Goal: Use online tool/utility: Utilize a website feature to perform a specific function

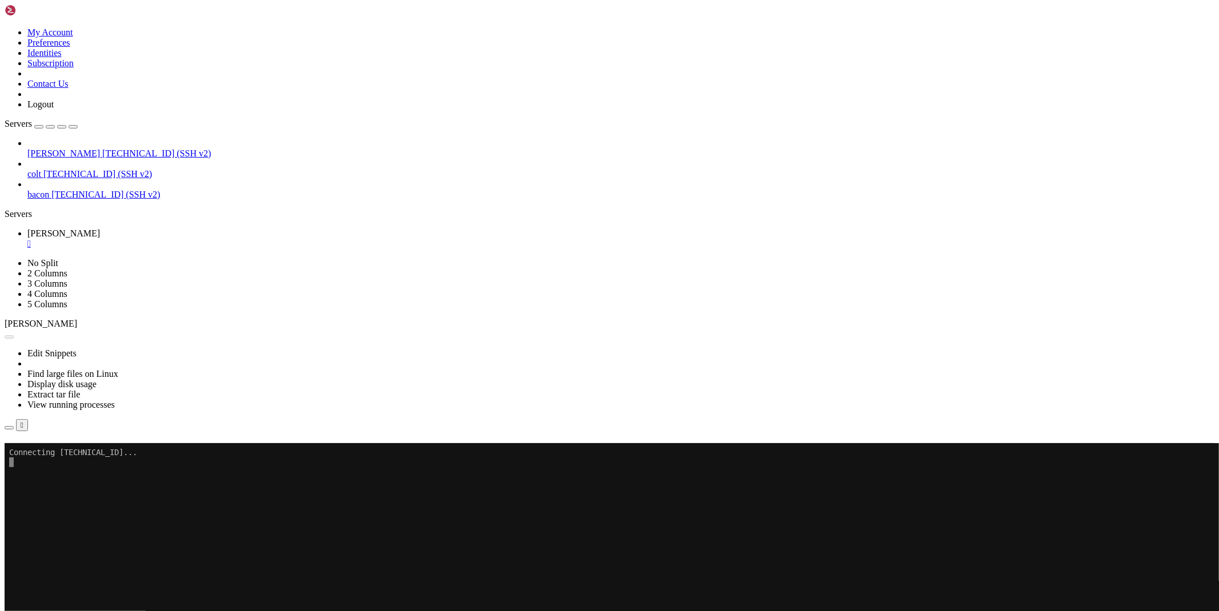
click at [14, 426] on button "button" at bounding box center [9, 427] width 9 height 3
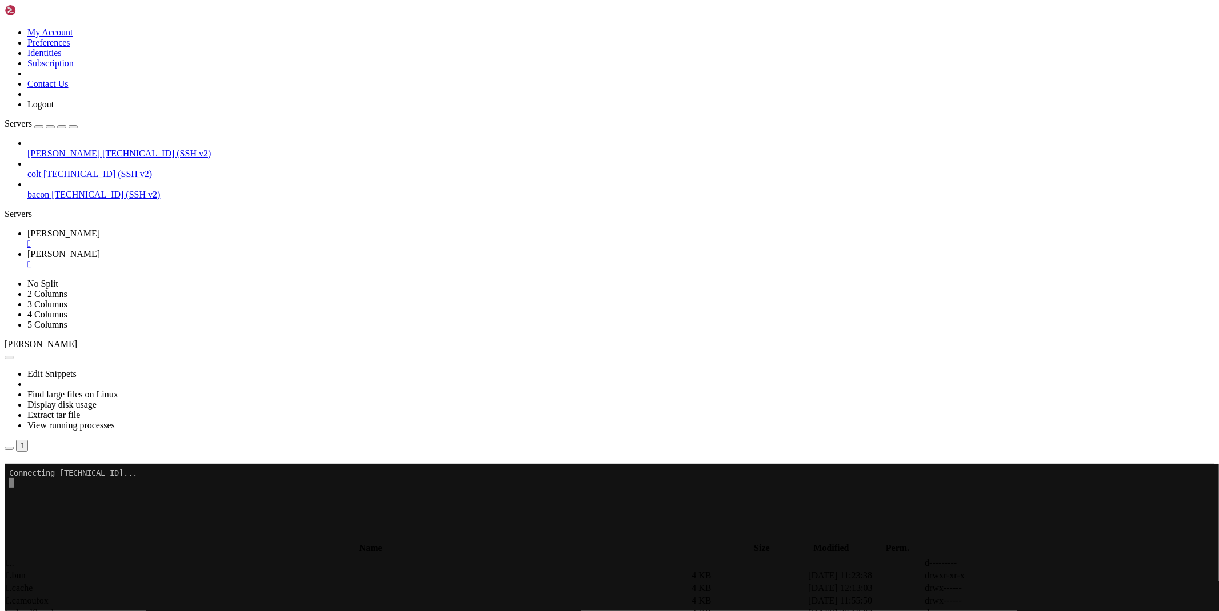
drag, startPoint x: 190, startPoint y: 511, endPoint x: 190, endPoint y: 546, distance: 34.9
click at [166, 545] on div at bounding box center [609, 305] width 1219 height 611
type input "/root/funcaptcha"
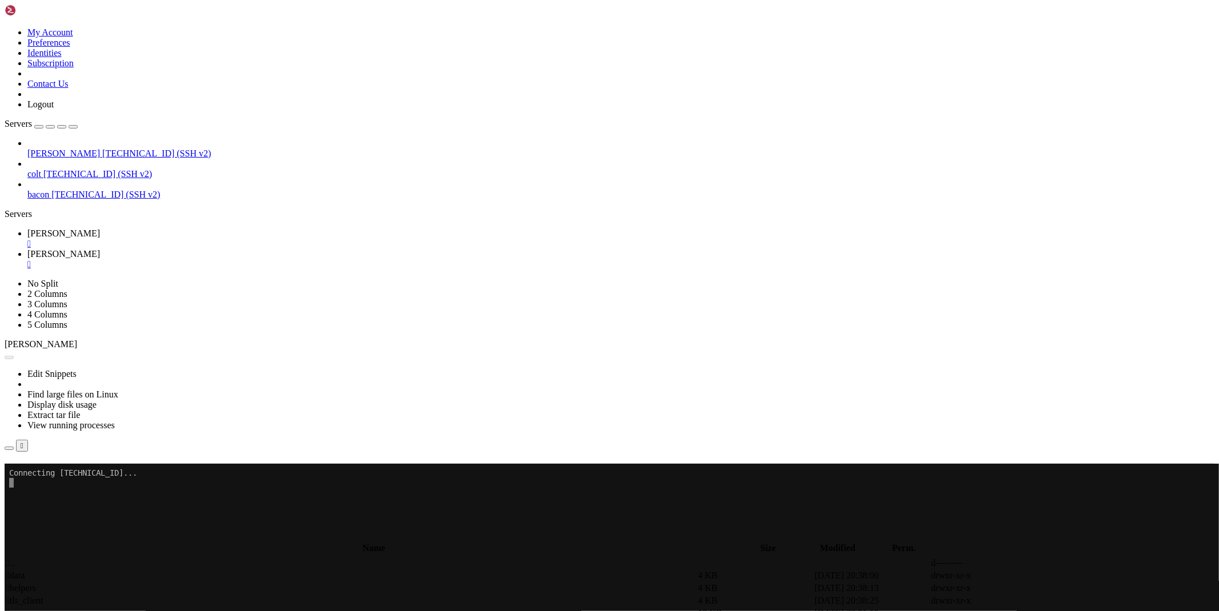
click at [1070, 608] on td at bounding box center [1104, 613] width 115 height 11
click at [1047, 611] on icon at bounding box center [1047, 614] width 0 height 0
type textarea "import tls_client, uuid, sys, json"
paste textarea "print(result"
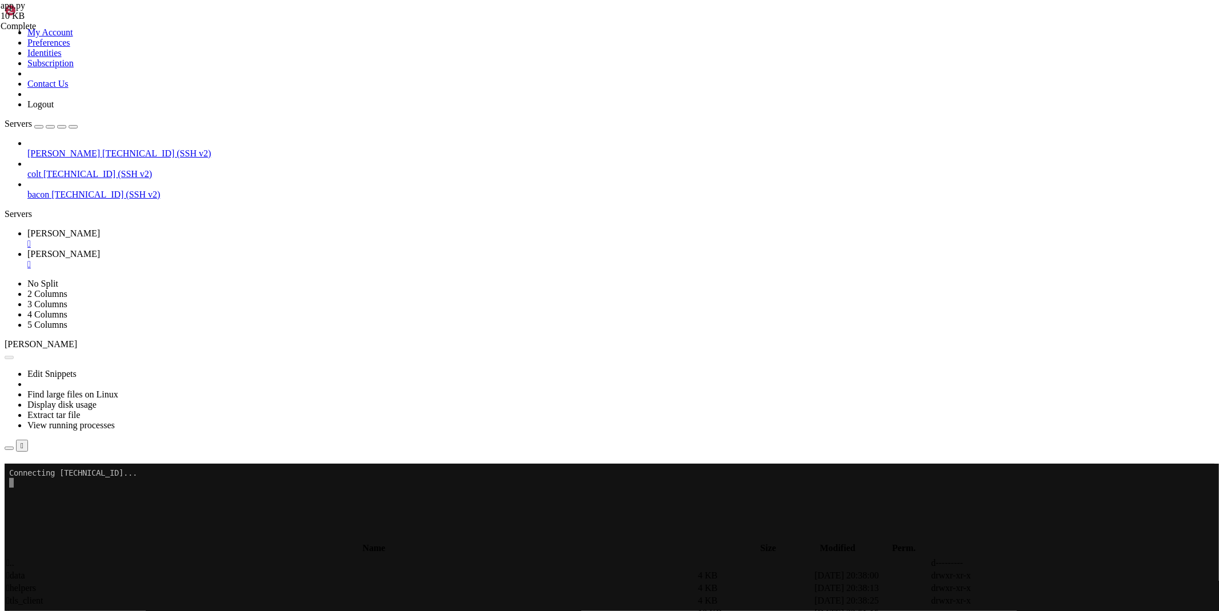
type textarea "print(result)"
click at [27, 229] on icon at bounding box center [27, 234] width 0 height 10
drag, startPoint x: 603, startPoint y: 195, endPoint x: 611, endPoint y: 191, distance: 8.7
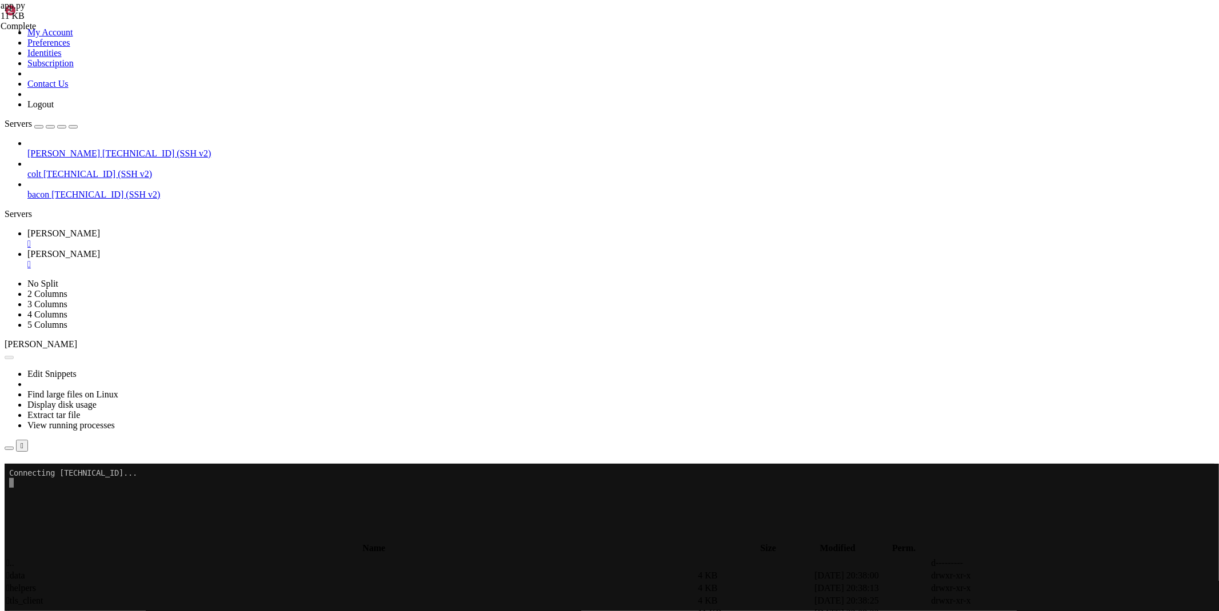
drag, startPoint x: 611, startPoint y: 191, endPoint x: 542, endPoint y: 198, distance: 70.0
click at [543, 474] on div "Reconnect" at bounding box center [610, 480] width 1210 height 12
click at [50, 474] on button "Reconnect" at bounding box center [28, 480] width 46 height 12
